Goal: Information Seeking & Learning: Learn about a topic

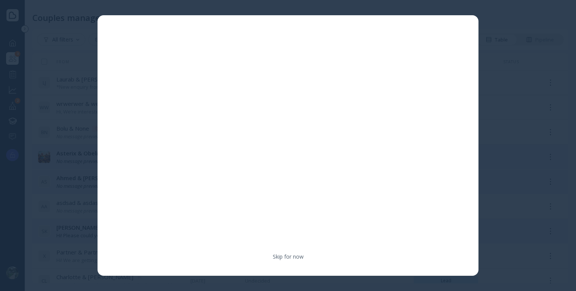
click at [499, 35] on div at bounding box center [288, 145] width 576 height 291
click at [279, 258] on link "Skip for now" at bounding box center [288, 257] width 31 height 8
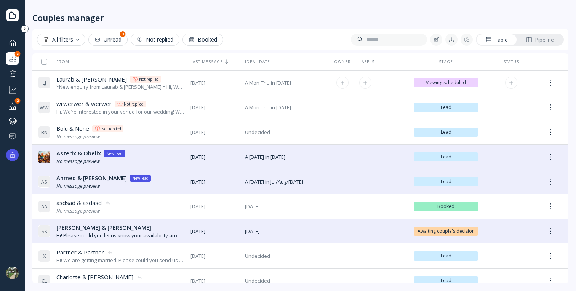
click at [163, 90] on div "*New enquiry from Laurab & [PERSON_NAME]:* Hi, We’re considering your venue for…" at bounding box center [120, 86] width 128 height 7
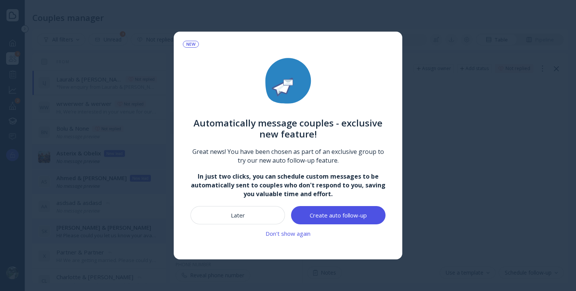
click at [270, 237] on div "Don't show again" at bounding box center [288, 234] width 45 height 6
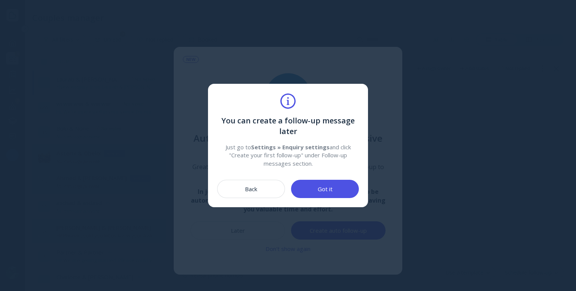
click at [336, 197] on button "Got it" at bounding box center [325, 189] width 68 height 18
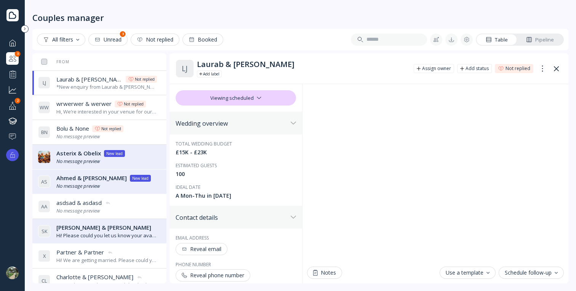
click at [16, 14] on icon at bounding box center [12, 15] width 12 height 12
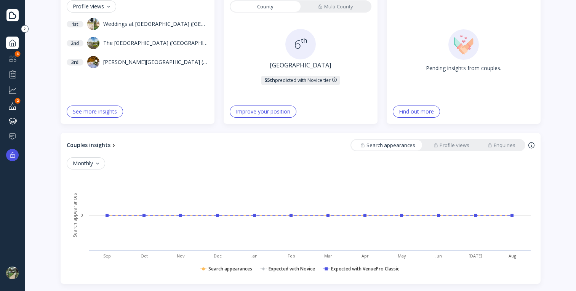
scroll to position [303, 0]
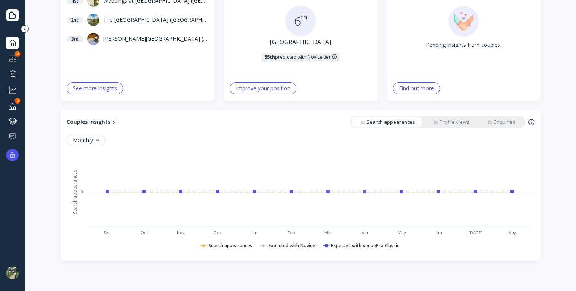
click at [18, 269] on div at bounding box center [12, 273] width 13 height 13
click at [15, 16] on icon at bounding box center [12, 14] width 7 height 7
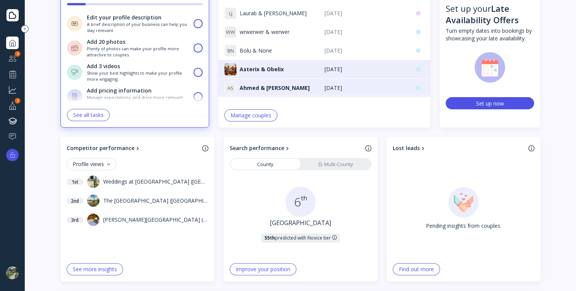
scroll to position [0, 0]
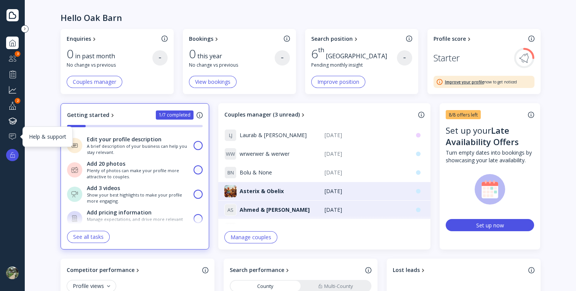
click at [14, 134] on div at bounding box center [12, 137] width 9 height 10
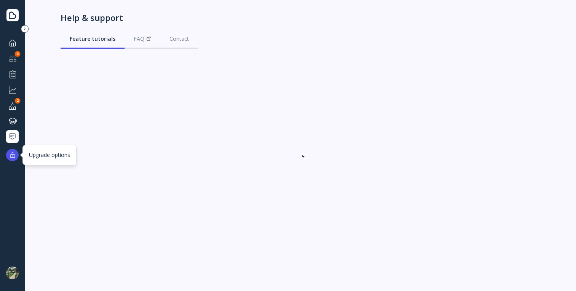
click at [15, 152] on div at bounding box center [13, 155] width 6 height 6
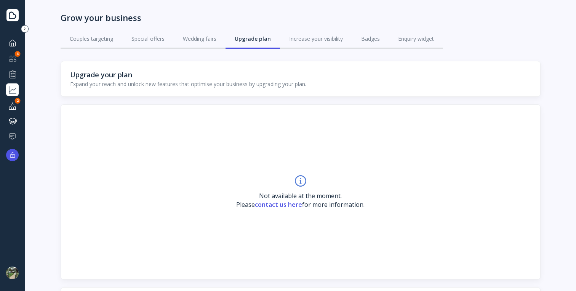
click at [15, 270] on div at bounding box center [12, 273] width 13 height 13
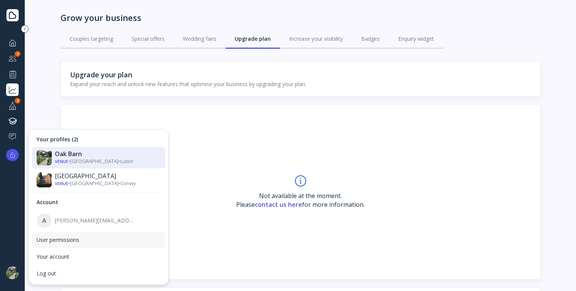
click at [55, 245] on div "User permissions" at bounding box center [98, 240] width 133 height 16
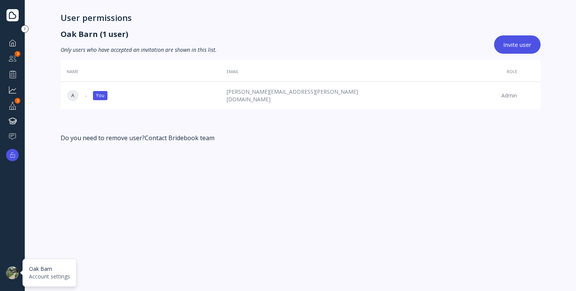
click at [8, 273] on div at bounding box center [12, 273] width 13 height 13
click at [13, 136] on div at bounding box center [12, 137] width 9 height 10
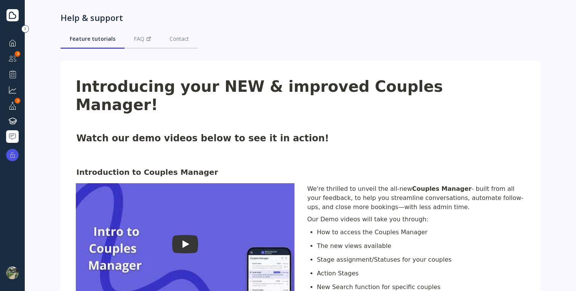
click at [26, 28] on div at bounding box center [25, 29] width 8 height 8
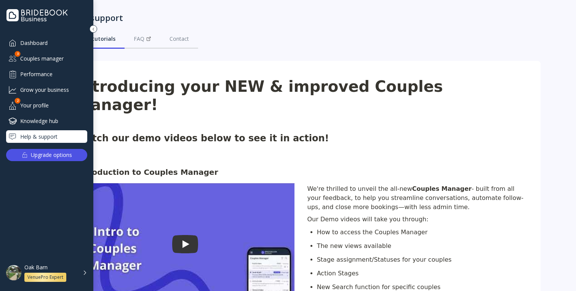
click at [27, 17] on icon at bounding box center [37, 15] width 62 height 12
